Goal: Complete application form

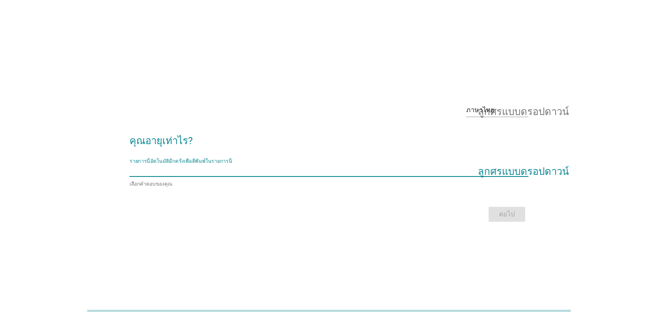
click at [277, 174] on input "รายการนี้อัตโนมัติอีกครั้งเพื่อตีพิมพ์ในรายการนี้" at bounding box center [323, 169] width 387 height 13
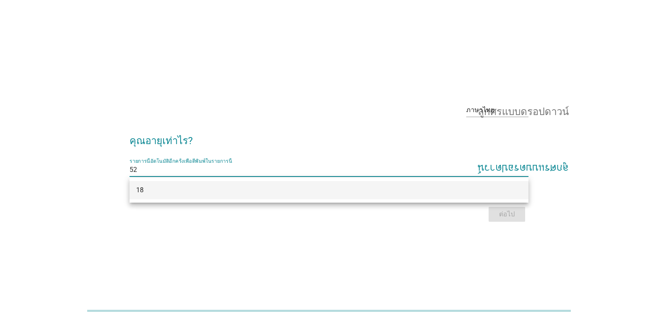
type input "52"
click at [389, 129] on h2 "คุณอายุเท่าไร?" at bounding box center [329, 136] width 399 height 23
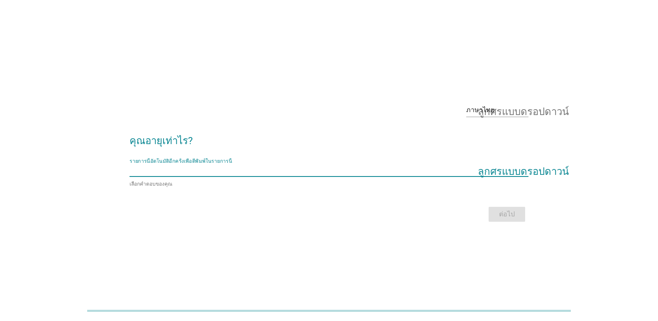
click at [435, 171] on input "รายการนี้อัตโนมัติอีกครั้งเพื่อตีพิมพ์ในรายการนี้" at bounding box center [323, 169] width 387 height 13
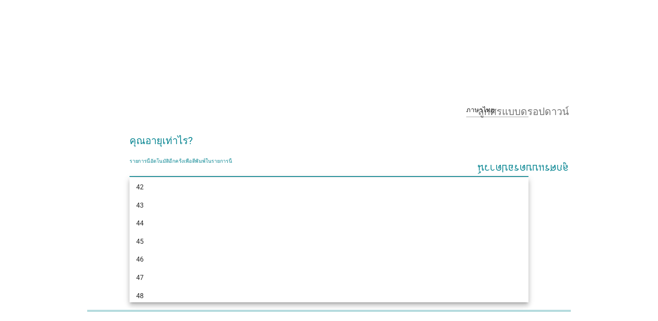
scroll to position [540, 0]
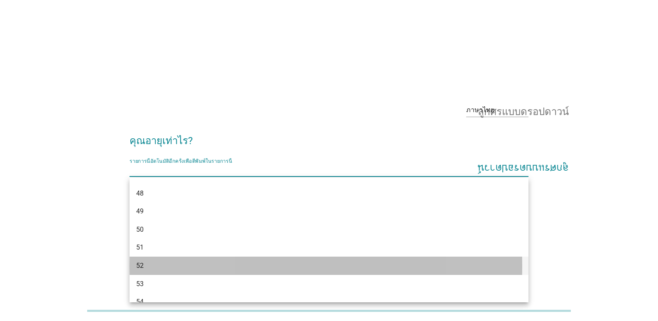
click at [139, 265] on font "52" at bounding box center [139, 265] width 7 height 8
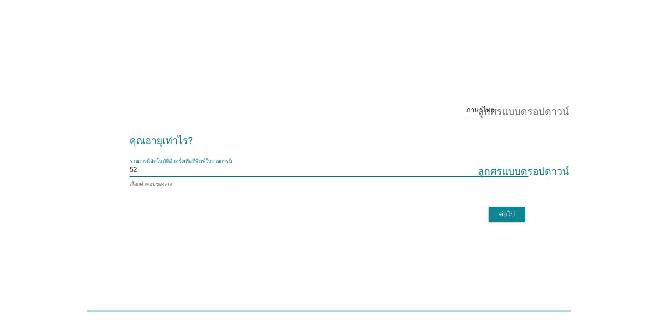
click at [509, 212] on font "ต่อไป" at bounding box center [507, 214] width 16 height 8
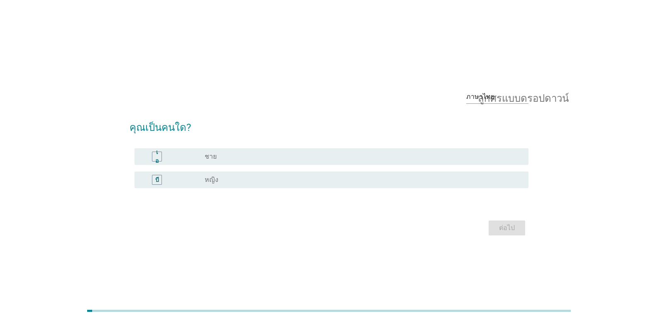
click at [158, 178] on font "บี" at bounding box center [157, 179] width 4 height 7
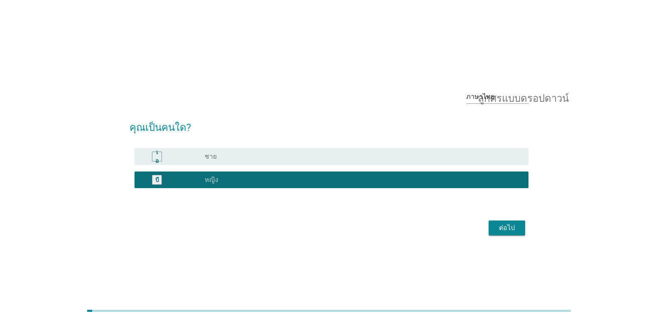
click at [517, 230] on div "ต่อไป" at bounding box center [506, 228] width 23 height 10
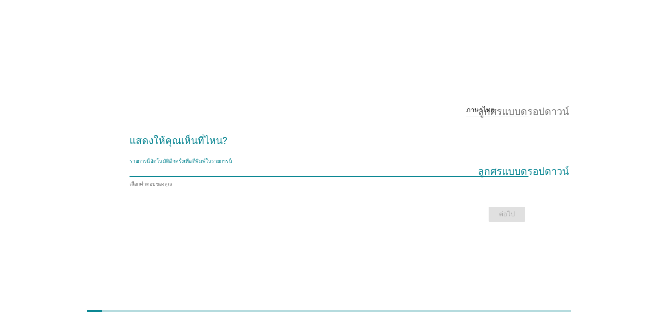
click at [286, 175] on input "รายการนี้อัตโนมัติอีกครั้งเพื่อตีพิมพ์ในรายการนี้" at bounding box center [323, 169] width 387 height 13
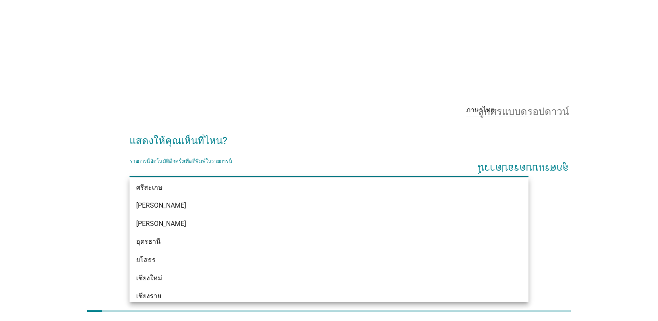
scroll to position [291, 0]
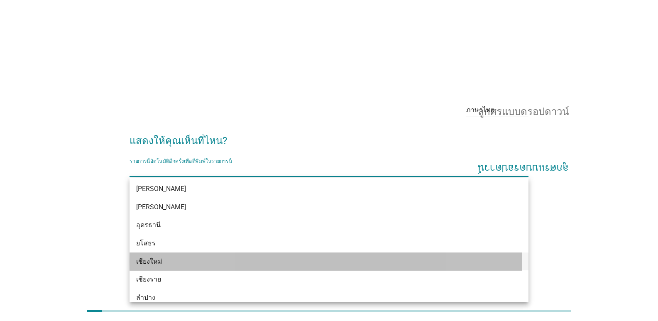
click at [136, 260] on font "เชียงใหม่" at bounding box center [149, 261] width 26 height 8
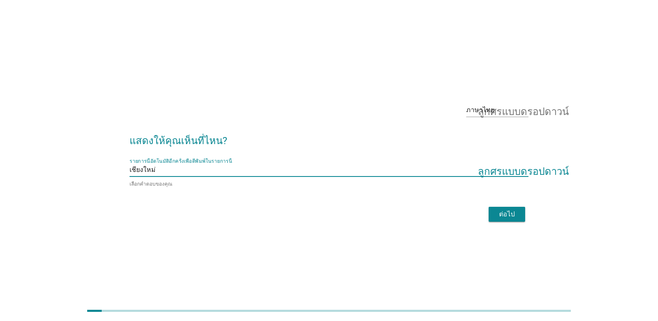
click at [501, 212] on font "ต่อไป" at bounding box center [507, 214] width 16 height 8
